Goal: Task Accomplishment & Management: Use online tool/utility

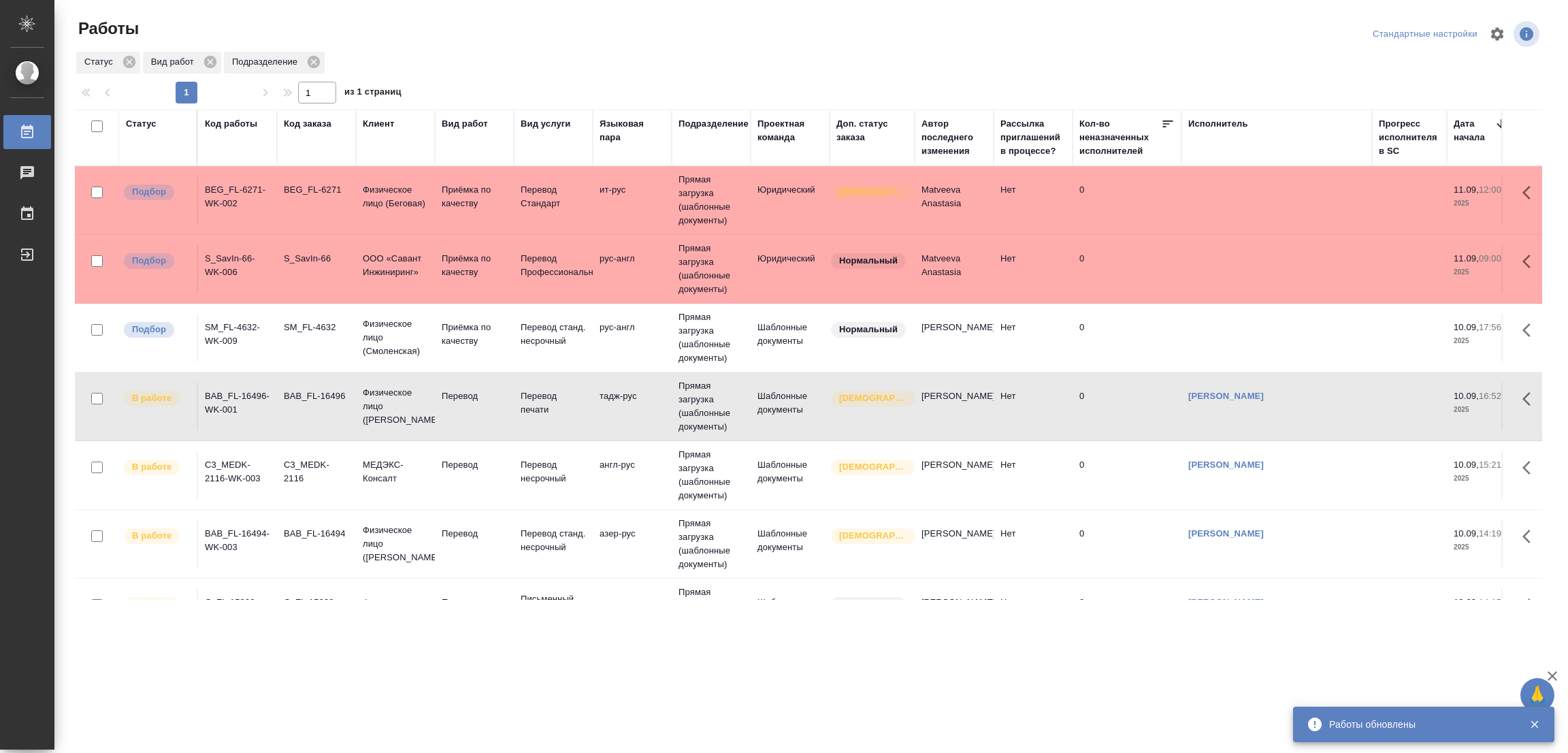
click at [462, 388] on td "Перевод" at bounding box center [474, 406] width 79 height 47
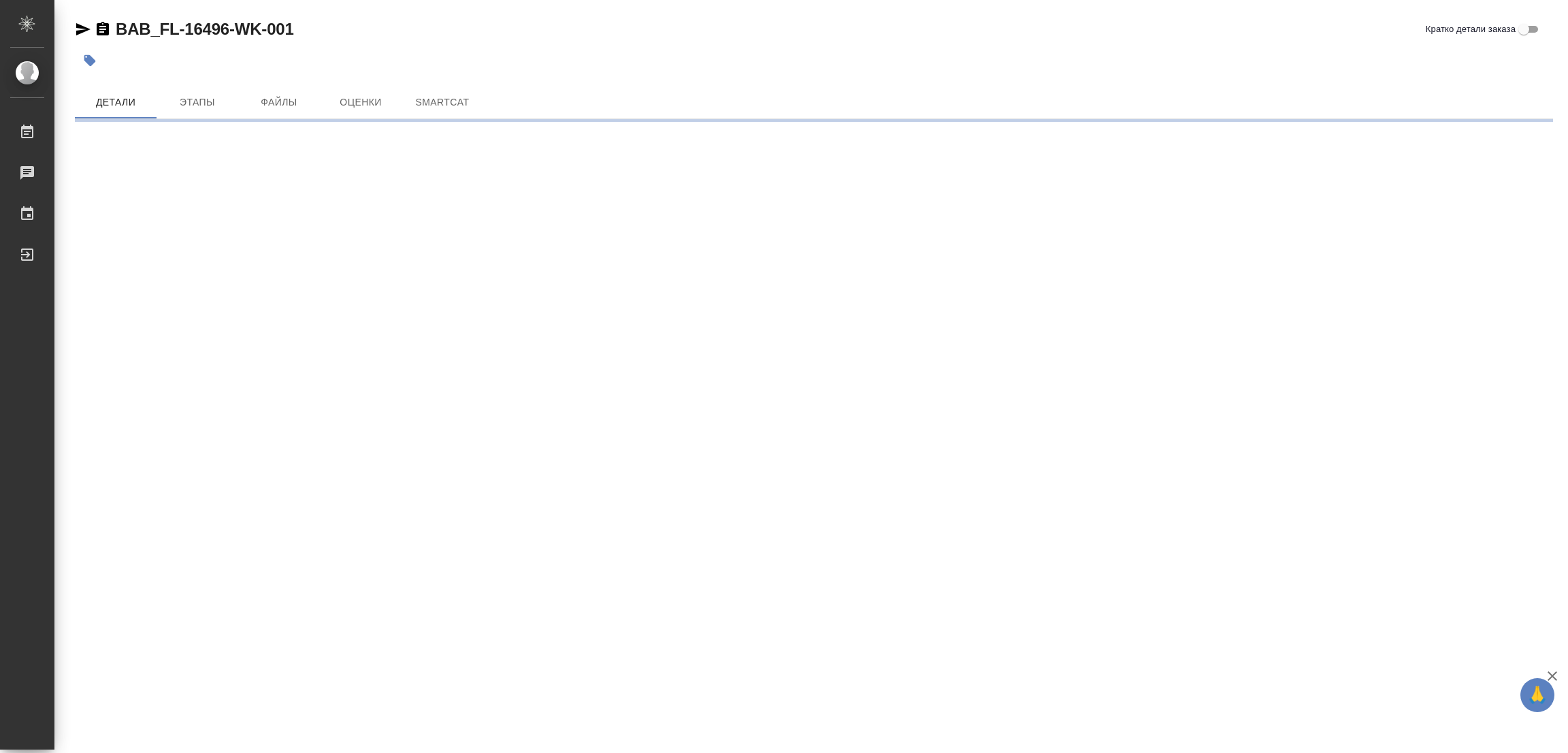
click at [369, 299] on div ".cls-1 fill:#fff; AWATERA [PERSON_NAME] Работы Чаты График Выйти BAB_FL-16496-W…" at bounding box center [784, 376] width 1568 height 753
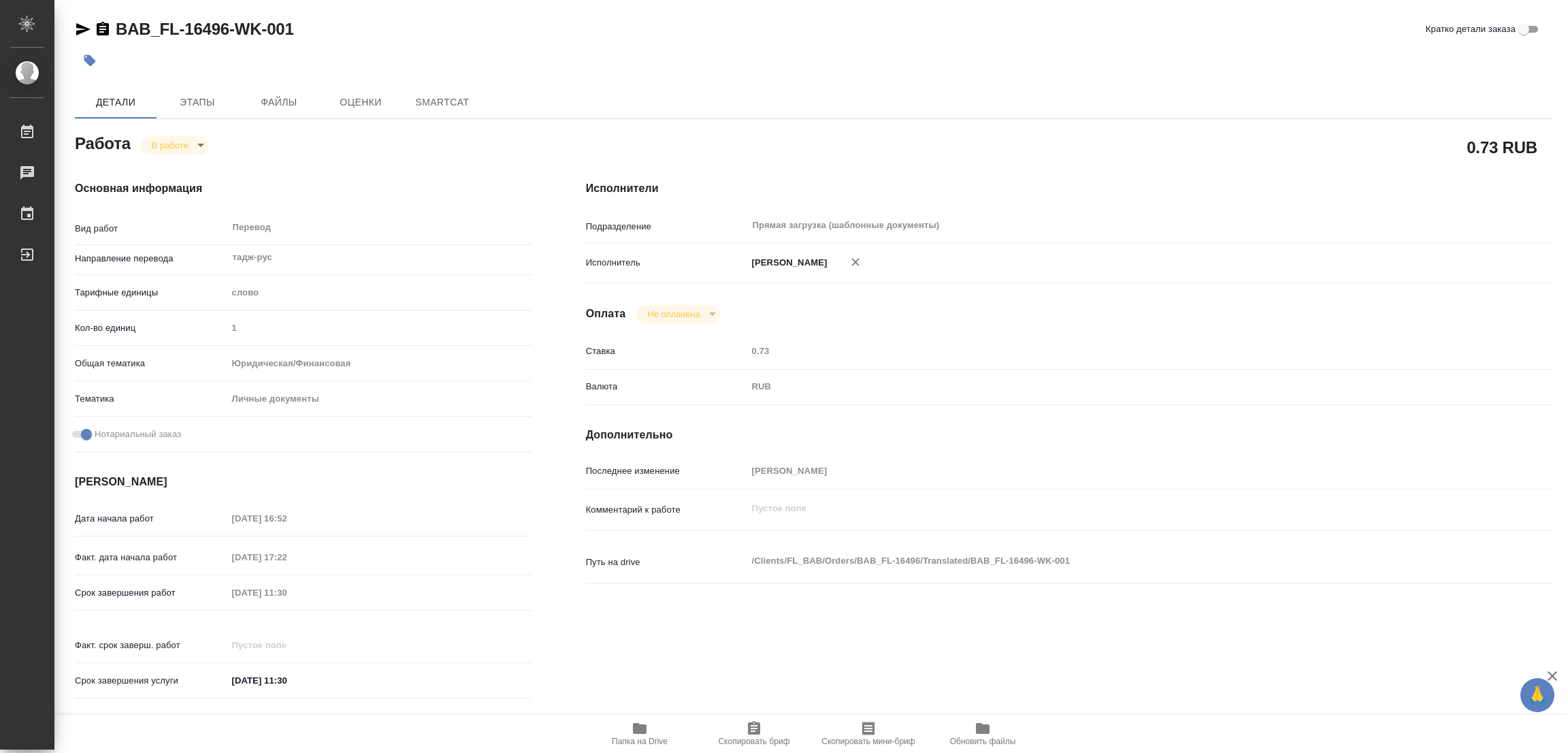
type textarea "x"
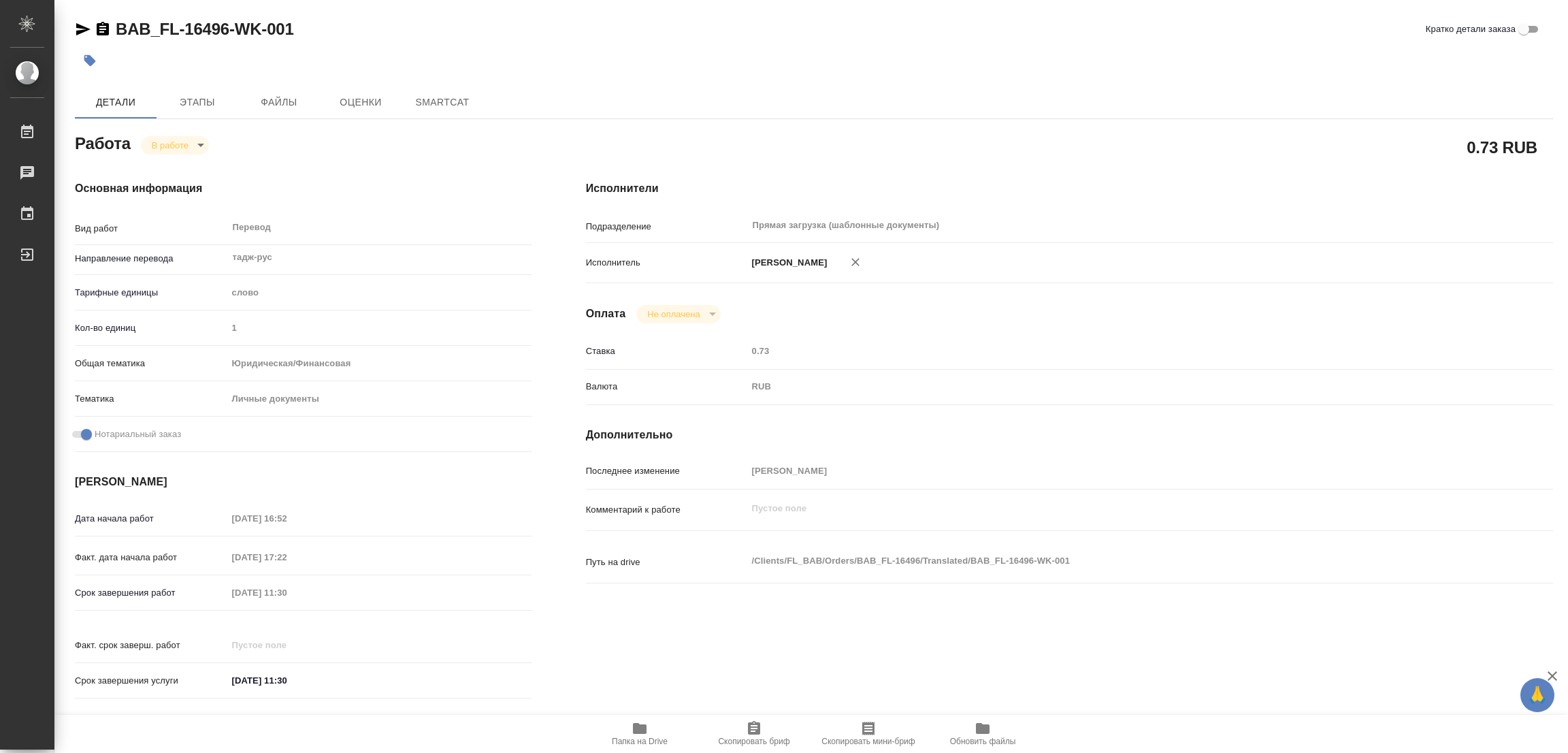
type textarea "x"
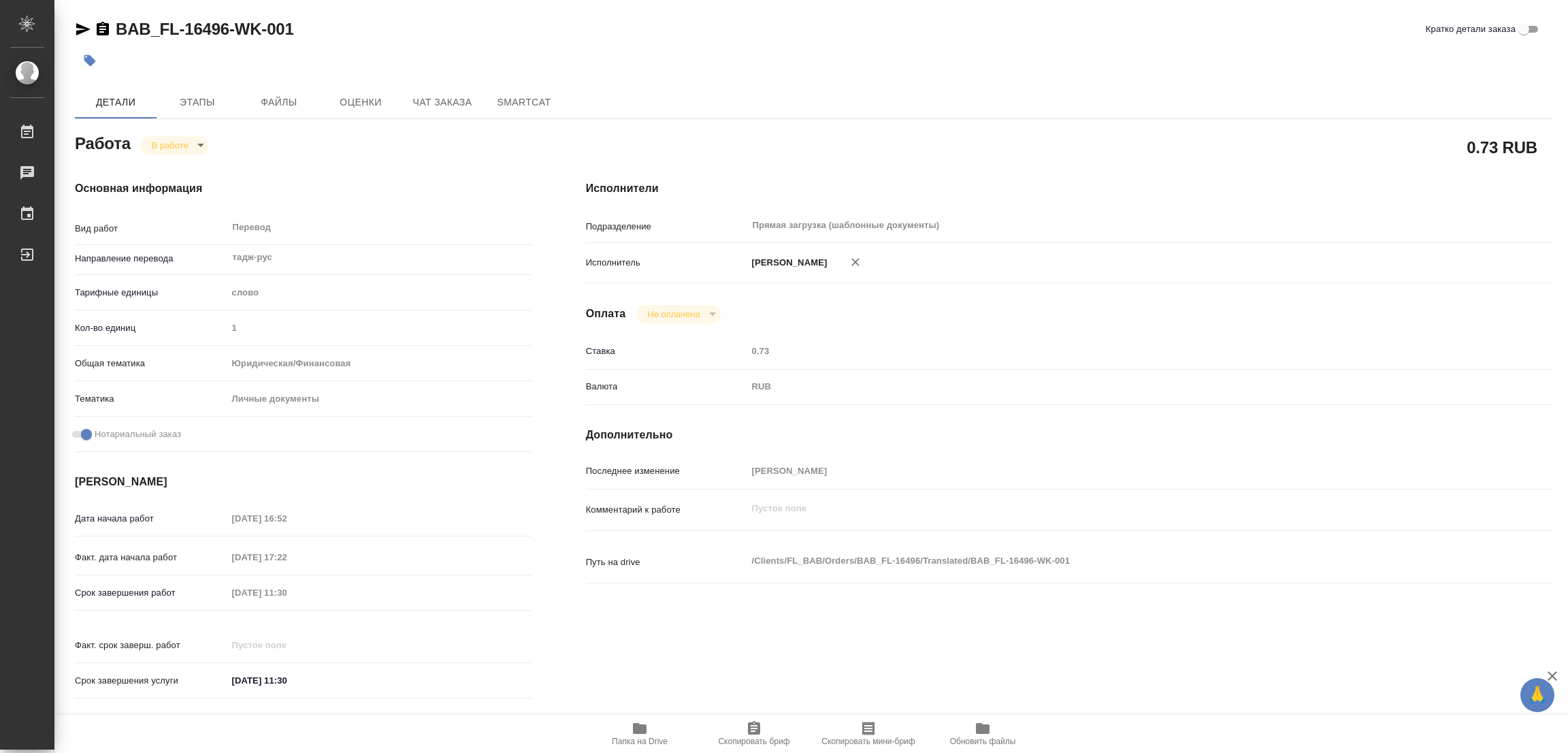
type textarea "x"
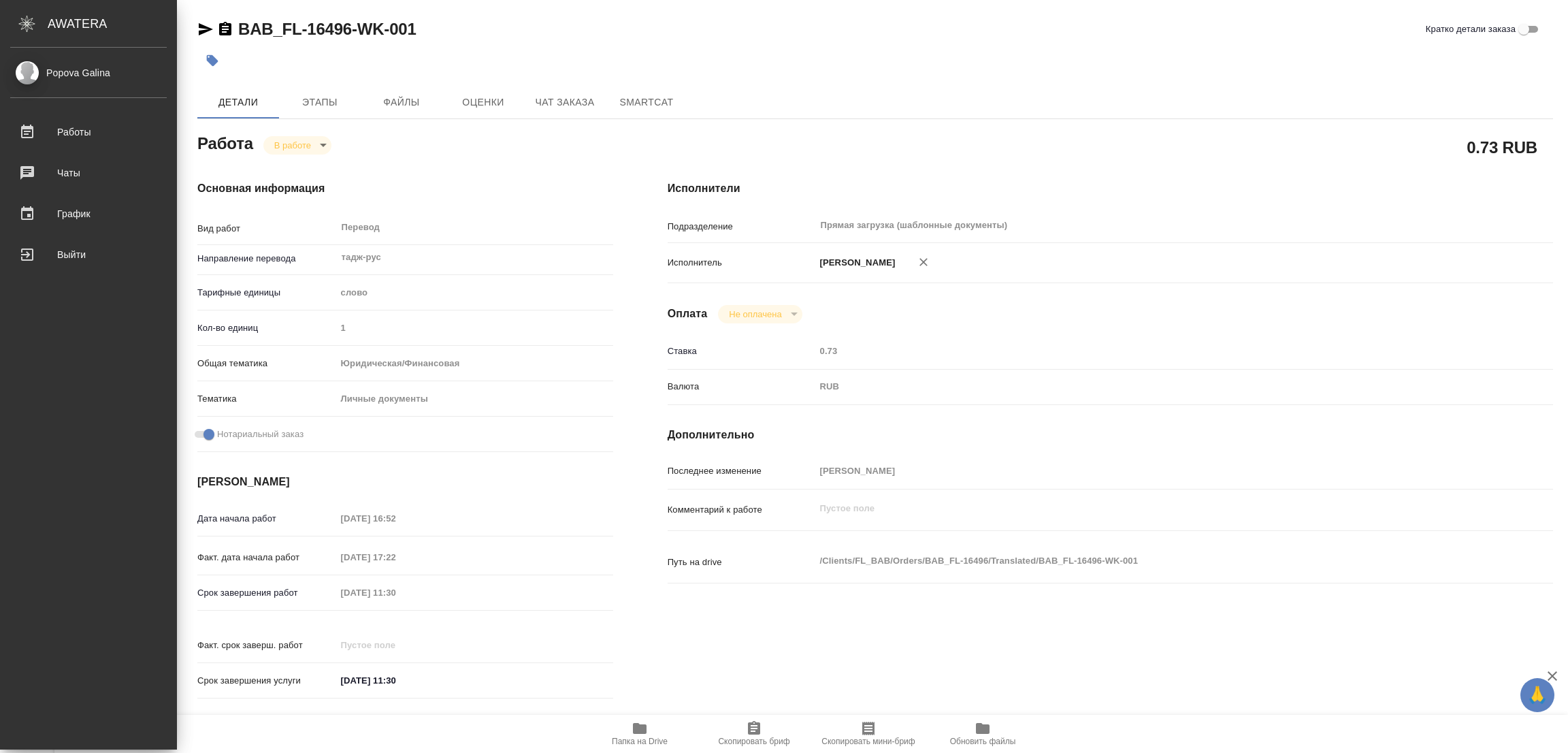
type textarea "x"
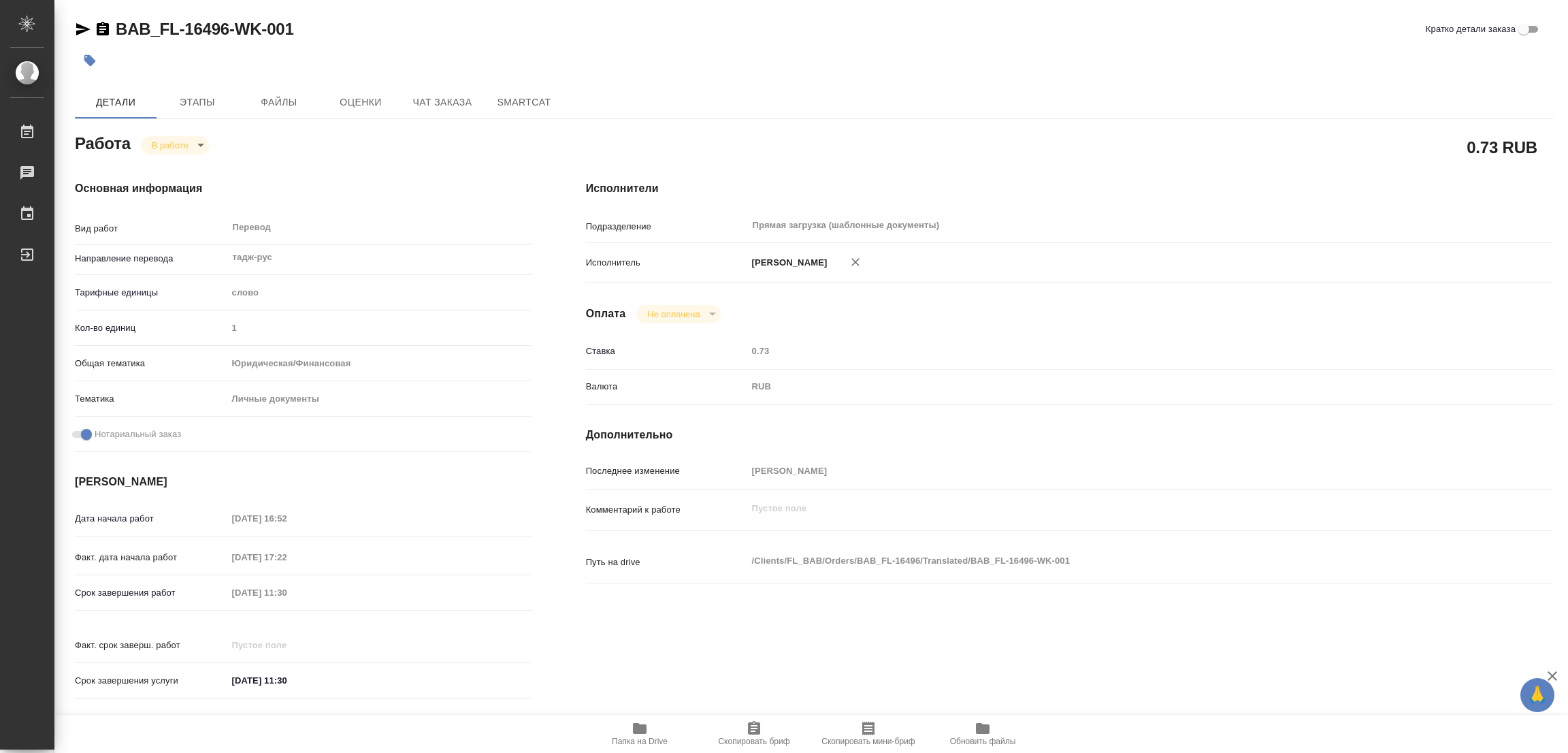
type textarea "x"
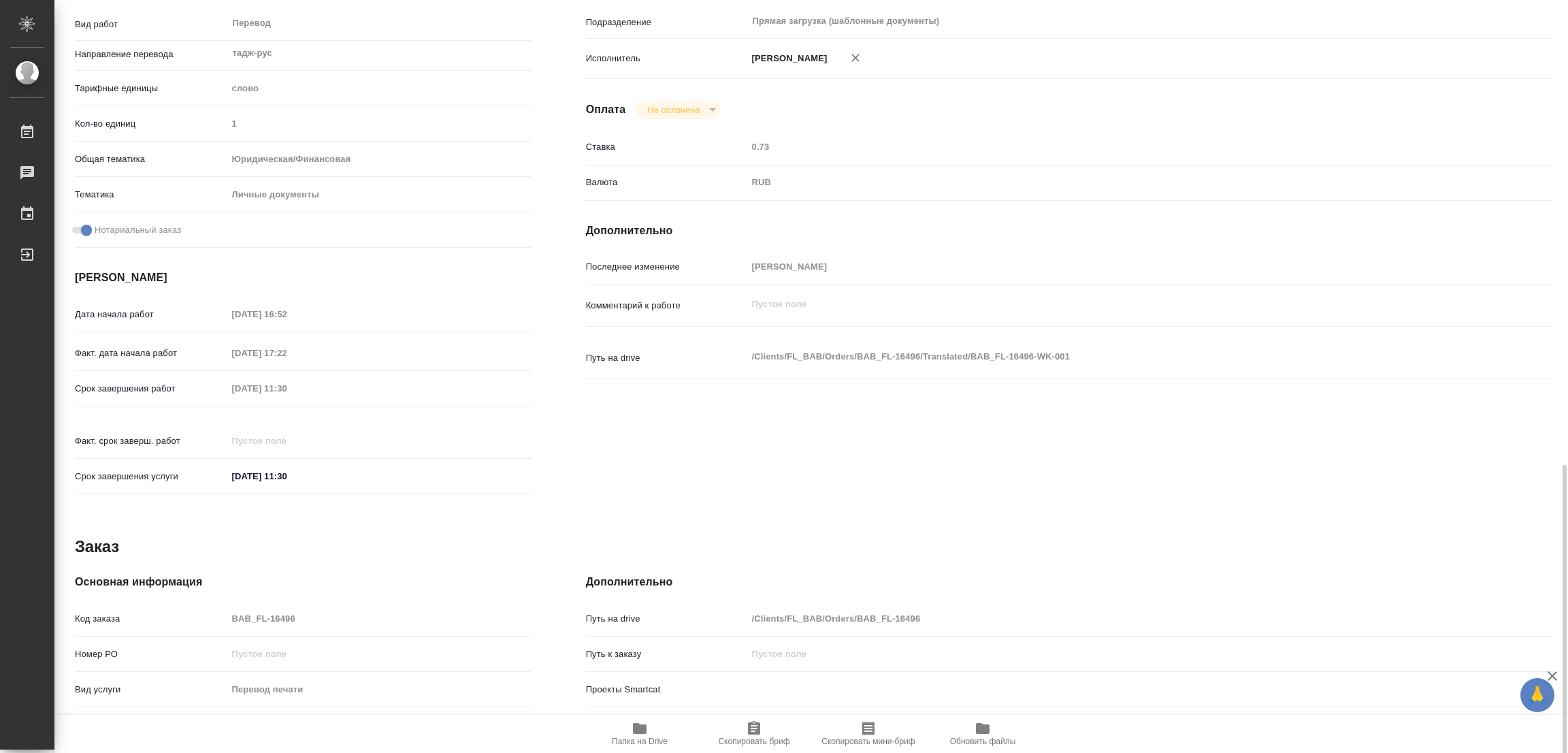
scroll to position [419, 0]
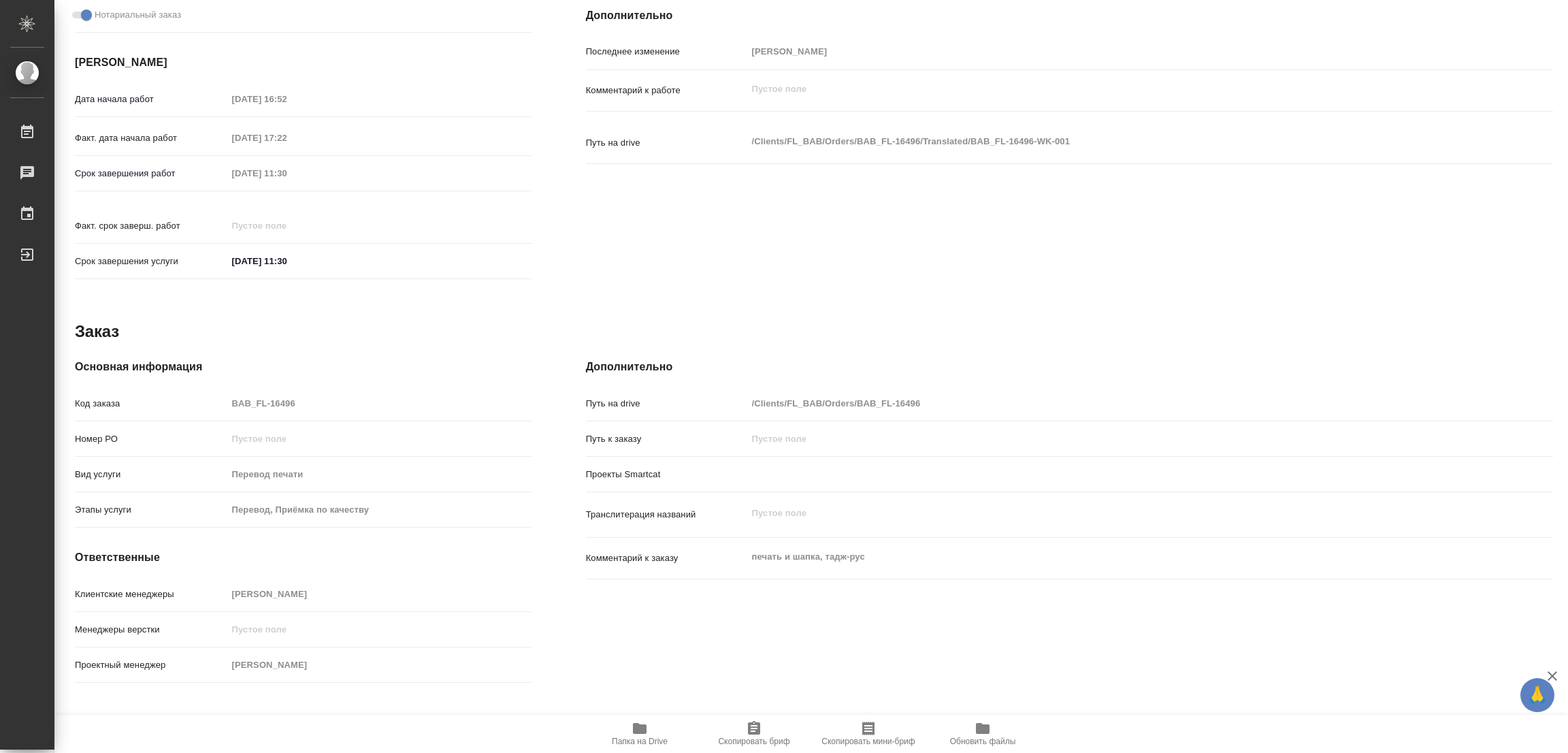
type textarea "x"
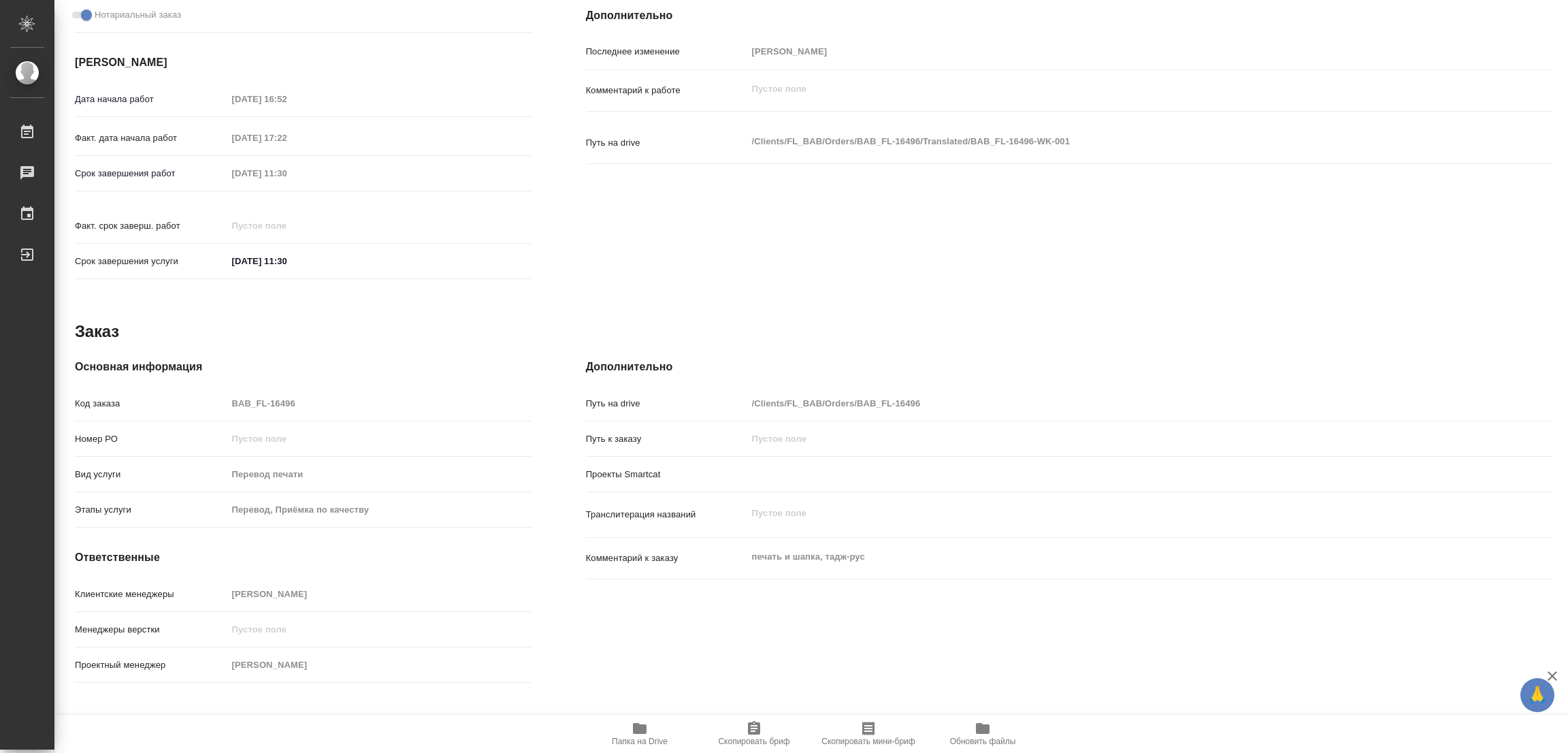
type textarea "x"
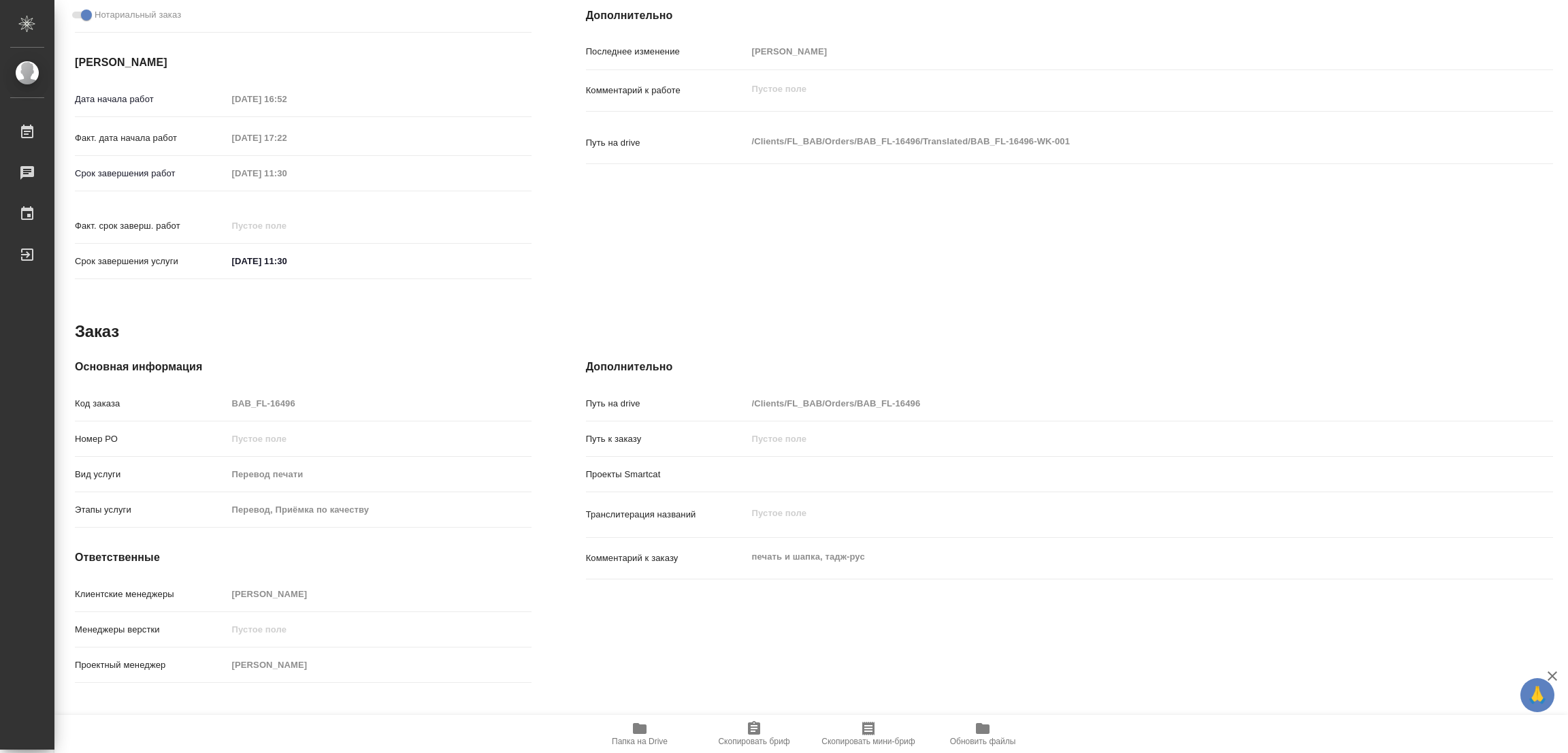
scroll to position [0, 0]
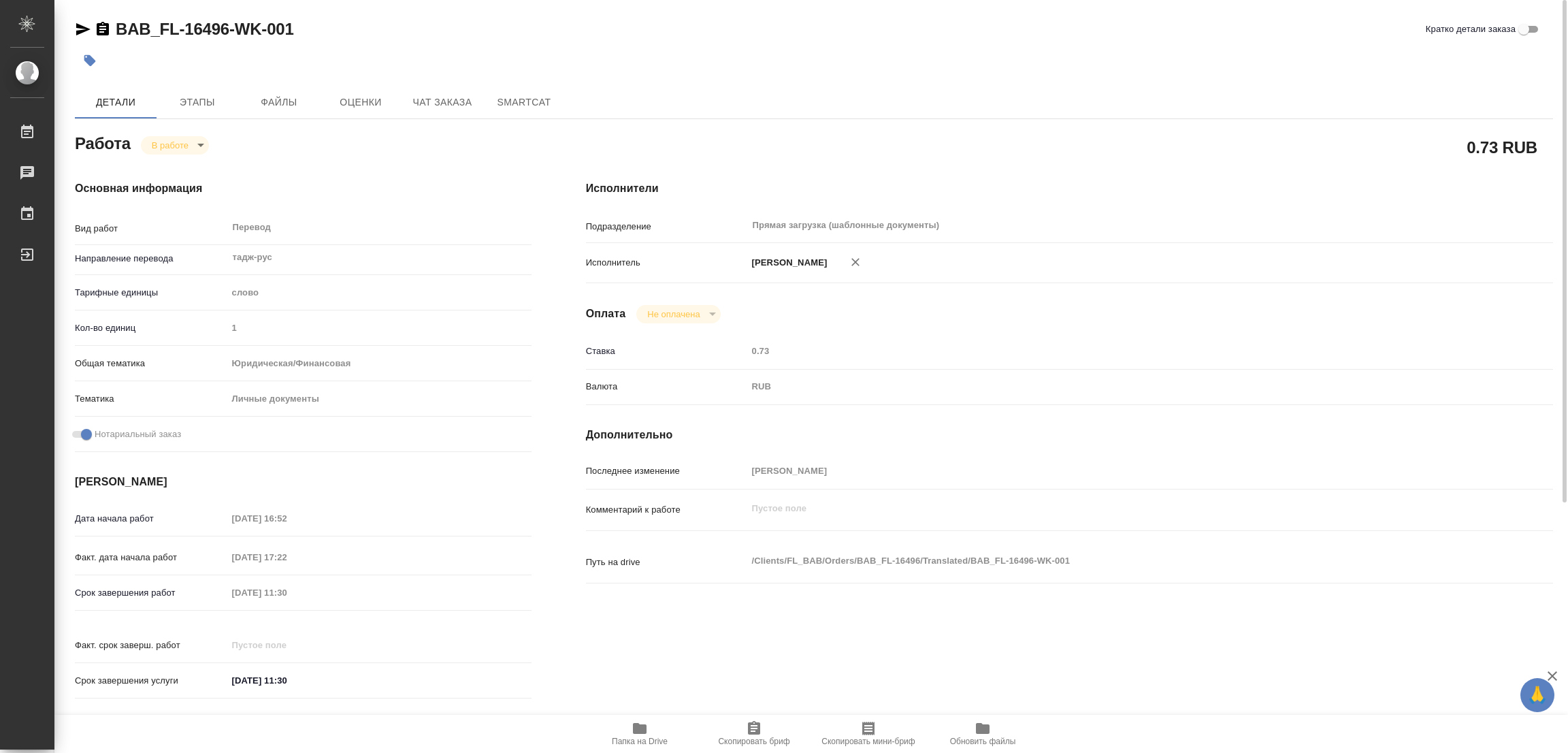
type textarea "x"
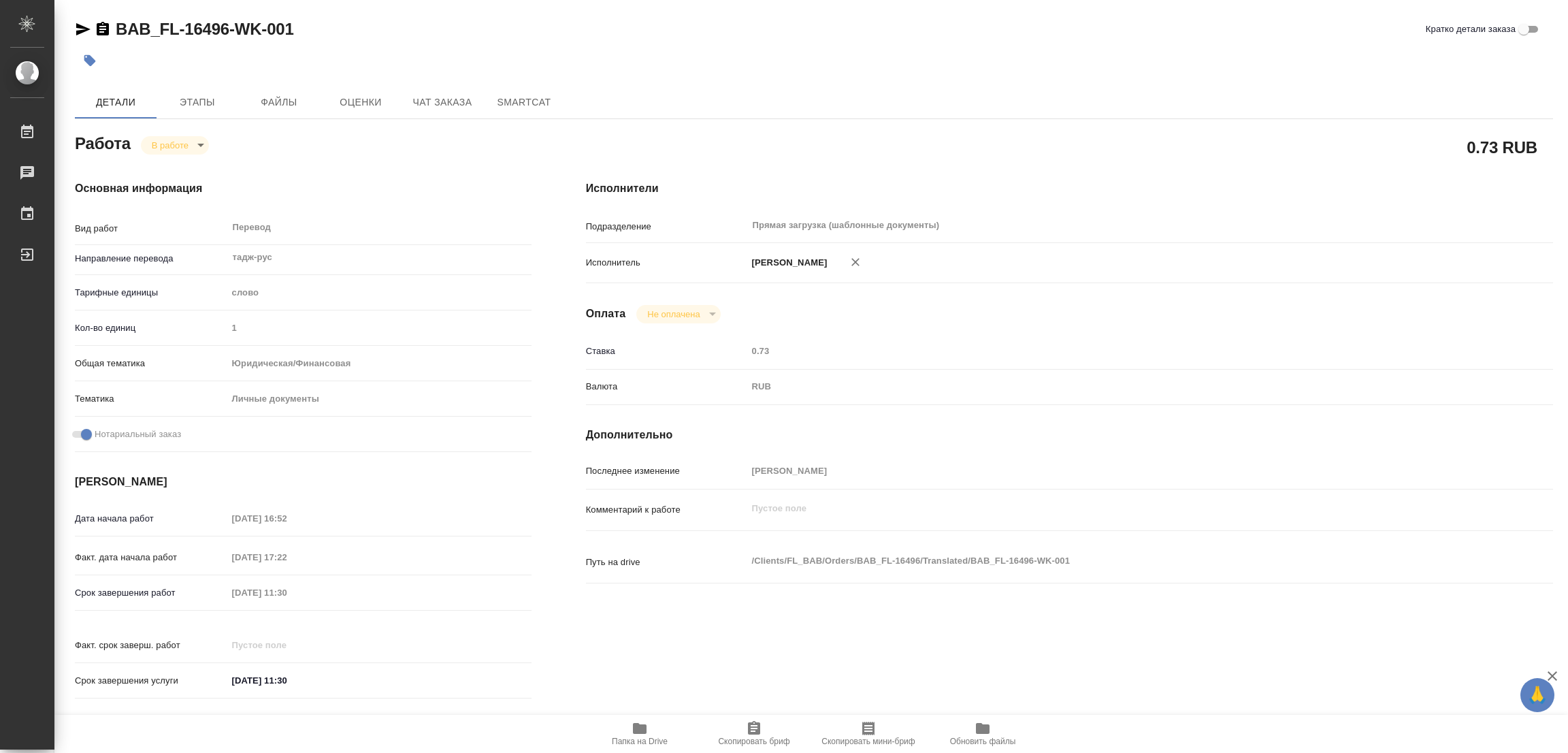
click at [202, 594] on div "Срок завершения работ [DATE] 11:30" at bounding box center [303, 592] width 457 height 24
